Goal: Entertainment & Leisure: Consume media (video, audio)

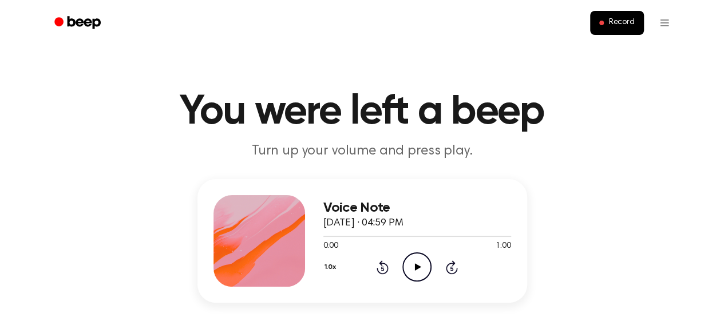
click at [419, 269] on icon "Play Audio" at bounding box center [416, 266] width 29 height 29
click at [324, 237] on div at bounding box center [417, 235] width 188 height 9
click at [323, 237] on div at bounding box center [417, 235] width 188 height 9
click at [418, 266] on icon at bounding box center [418, 266] width 6 height 7
click at [415, 271] on icon "Pause Audio" at bounding box center [416, 266] width 29 height 29
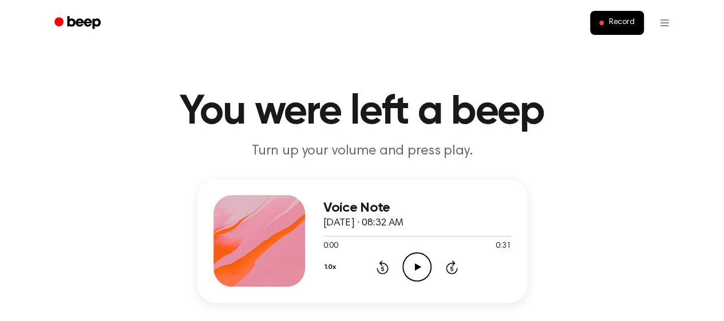
click at [418, 267] on icon at bounding box center [418, 266] width 6 height 7
